Goal: Transaction & Acquisition: Purchase product/service

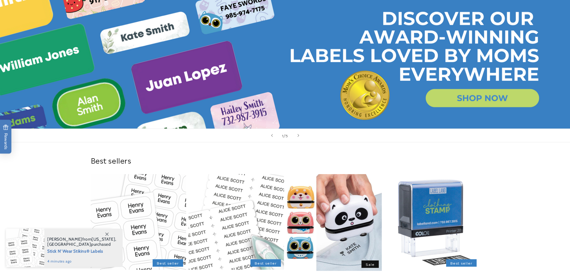
scroll to position [60, 0]
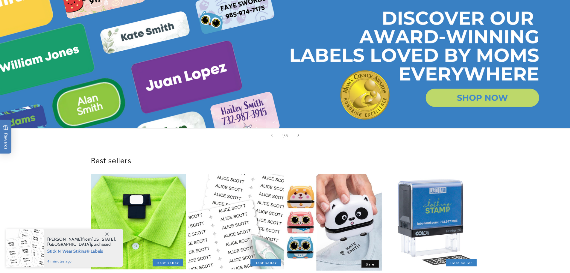
click at [139, 272] on link "Stick N' Wear Stikins® Labels" at bounding box center [138, 277] width 95 height 7
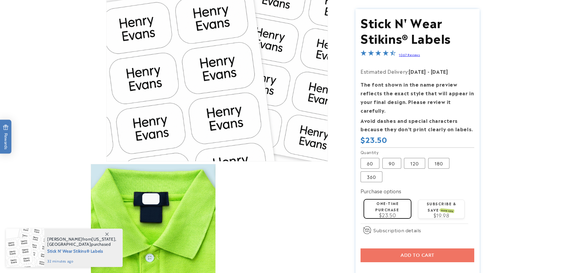
scroll to position [120, 0]
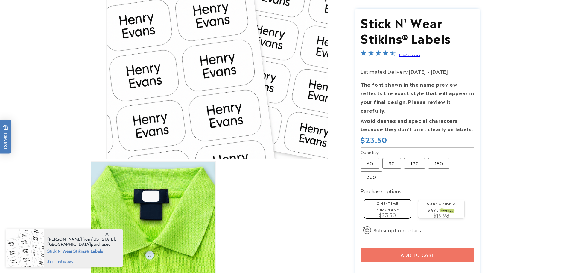
click at [421, 248] on div "Add to cart More payment options This item is a recurring or deferred purchase.…" at bounding box center [418, 266] width 114 height 36
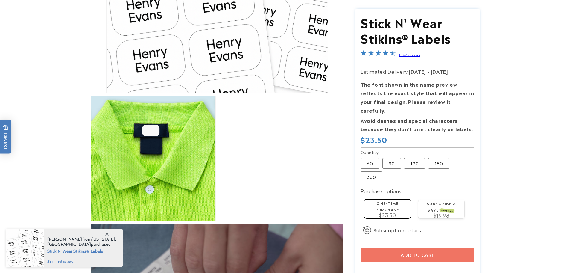
scroll to position [210, 0]
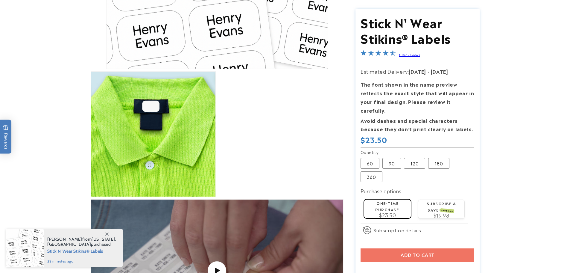
click at [109, 234] on span at bounding box center [106, 233] width 11 height 11
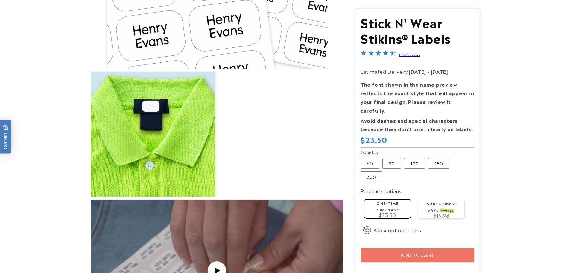
click at [441, 248] on div "Add to cart More payment options This item is a recurring or deferred purchase.…" at bounding box center [418, 266] width 114 height 36
drag, startPoint x: 413, startPoint y: 153, endPoint x: 432, endPoint y: 187, distance: 38.6
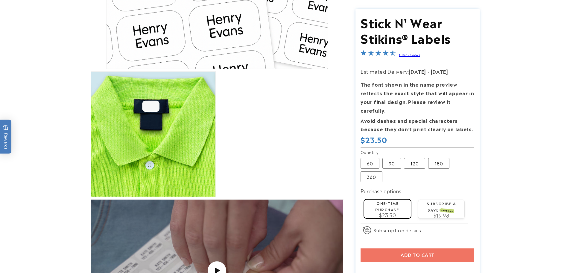
click at [414, 157] on label "120 Variant sold out or unavailable" at bounding box center [414, 162] width 21 height 11
click at [390, 157] on label "90 Variant sold out or unavailable" at bounding box center [391, 162] width 19 height 11
click at [415, 157] on label "120 Variant sold out or unavailable" at bounding box center [414, 162] width 21 height 11
click at [430, 248] on div "Add to cart More payment options This item is a recurring or deferred purchase.…" at bounding box center [418, 266] width 114 height 36
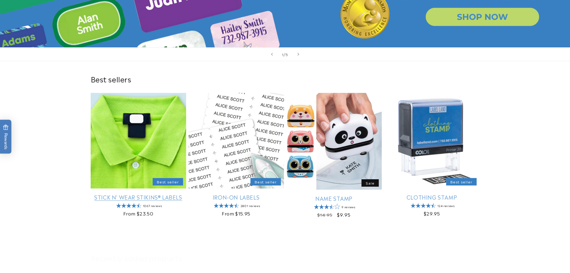
scroll to position [150, 0]
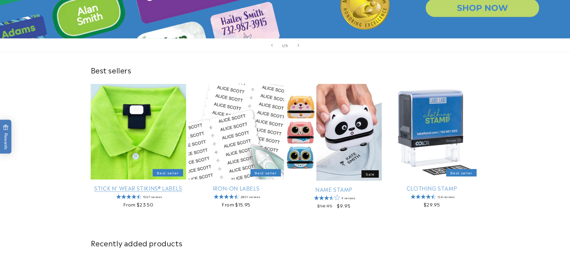
click at [141, 190] on link "Stick N' Wear Stikins® Labels" at bounding box center [138, 187] width 95 height 7
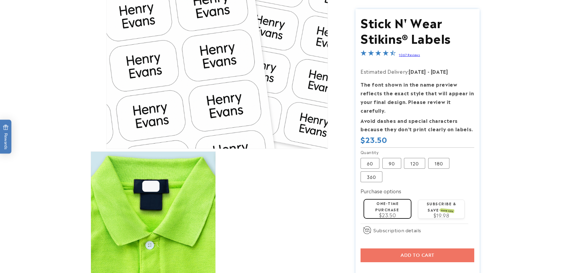
scroll to position [180, 0]
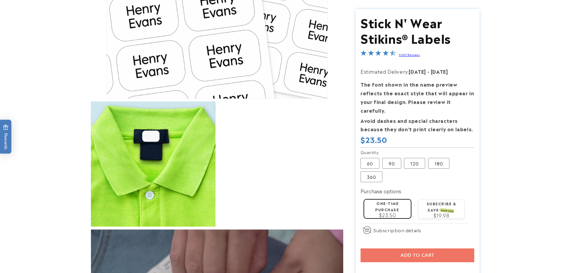
click at [373, 199] on div "One-time purchase $23.50" at bounding box center [388, 208] width 42 height 18
click at [442, 208] on span "SAVE 15%" at bounding box center [448, 210] width 14 height 5
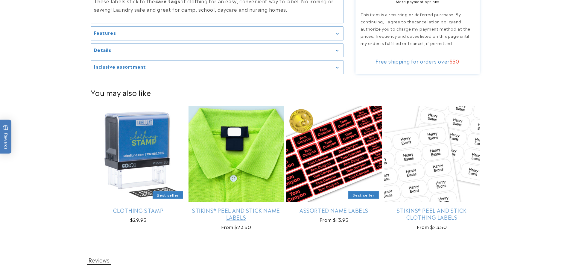
scroll to position [988, 0]
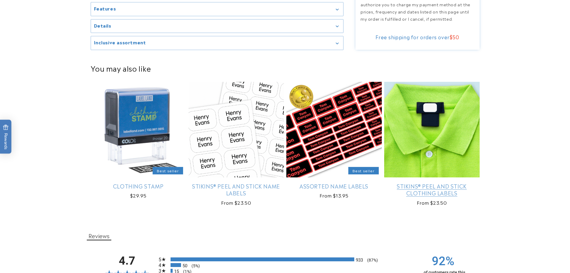
click at [447, 182] on link "Stikins® Peel and Stick Clothing Labels" at bounding box center [431, 189] width 95 height 14
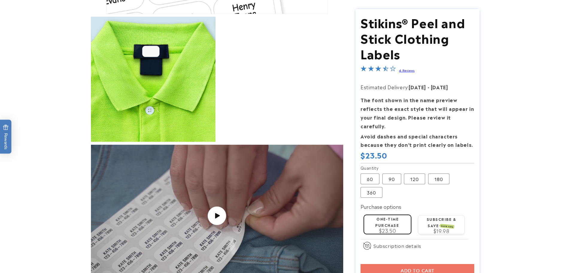
scroll to position [269, 0]
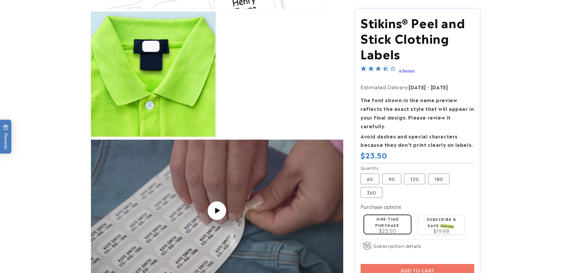
click at [413, 173] on label "120 Variant sold out or unavailable" at bounding box center [414, 178] width 21 height 11
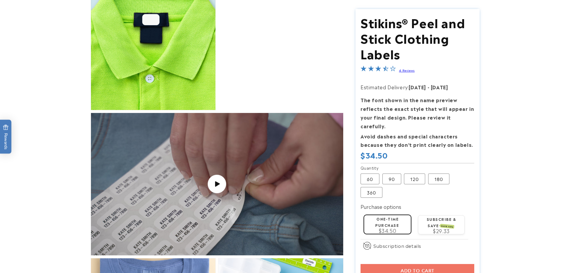
scroll to position [329, 0]
